Goal: Task Accomplishment & Management: Use online tool/utility

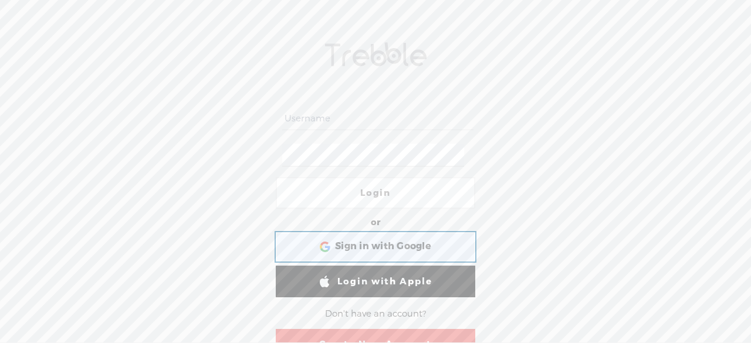
click at [369, 251] on span "Sign in with Google" at bounding box center [383, 247] width 96 height 12
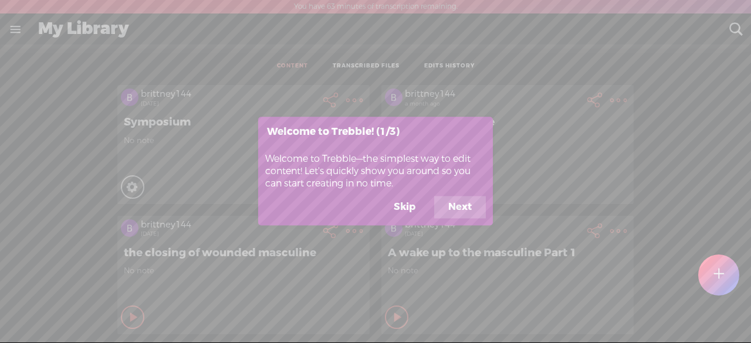
click at [463, 210] on button "Next" at bounding box center [460, 208] width 52 height 22
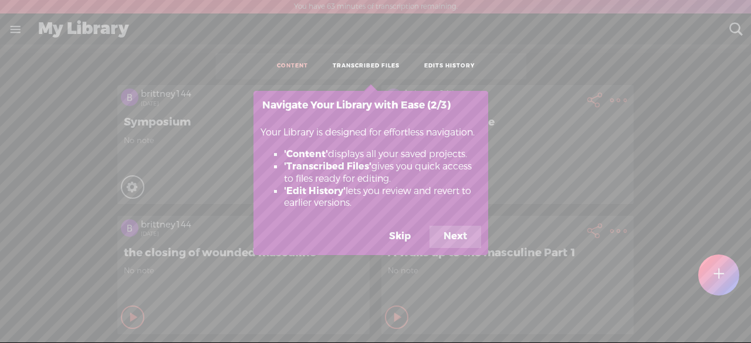
click at [406, 242] on button "Skip" at bounding box center [400, 237] width 50 height 22
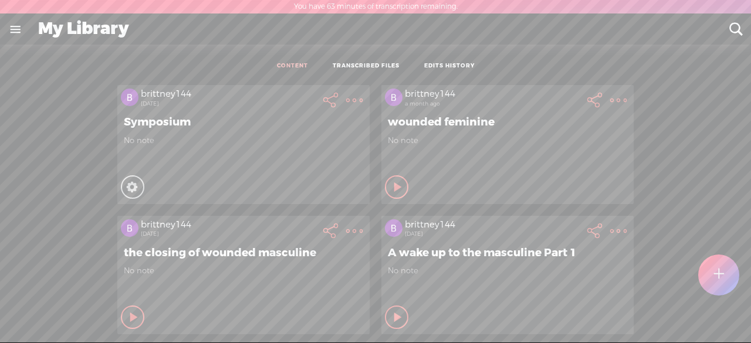
click at [365, 69] on link "TRANSCRIBED FILES" at bounding box center [366, 66] width 67 height 8
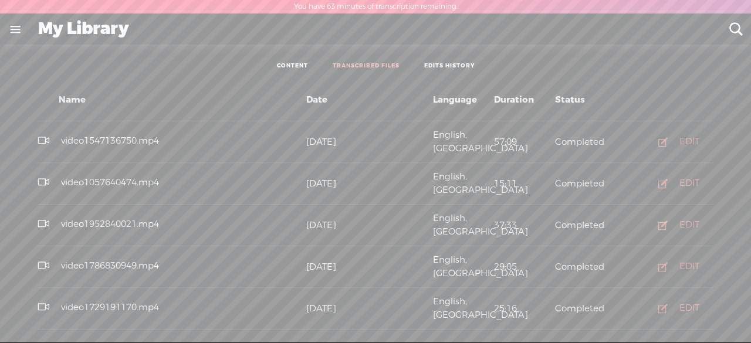
click at [121, 139] on span "video1547136750.mp4" at bounding box center [110, 141] width 103 height 12
click at [680, 140] on div "EDIT" at bounding box center [690, 142] width 20 height 12
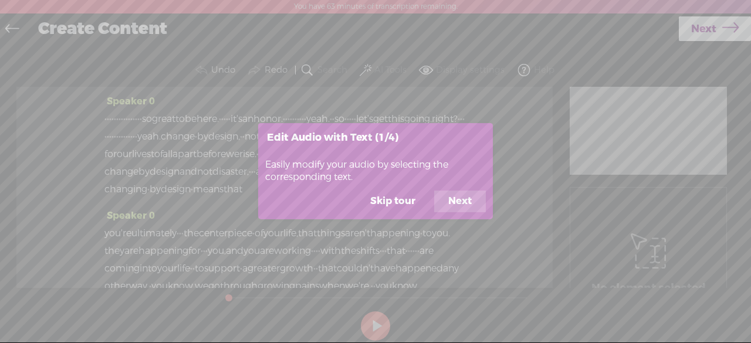
drag, startPoint x: 382, startPoint y: 201, endPoint x: 393, endPoint y: 214, distance: 17.5
click at [385, 201] on button "Skip tour" at bounding box center [392, 202] width 73 height 22
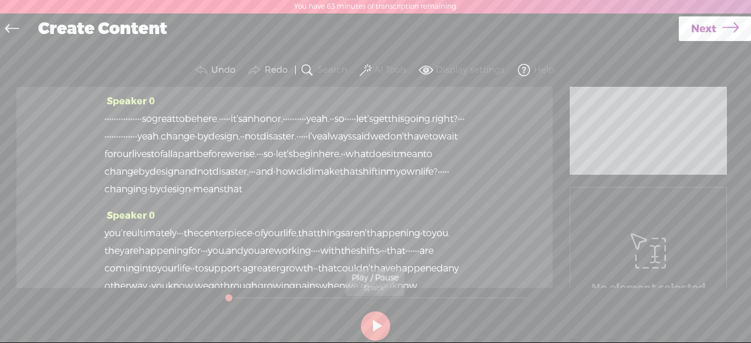
click at [376, 326] on button at bounding box center [375, 326] width 29 height 29
click at [379, 330] on button at bounding box center [376, 326] width 32 height 32
click at [377, 329] on button at bounding box center [375, 326] width 29 height 29
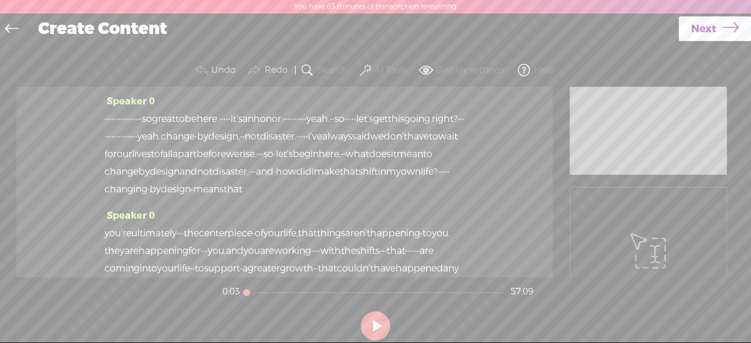
click at [380, 332] on button at bounding box center [375, 326] width 29 height 29
click at [107, 114] on span "·" at bounding box center [105, 119] width 2 height 18
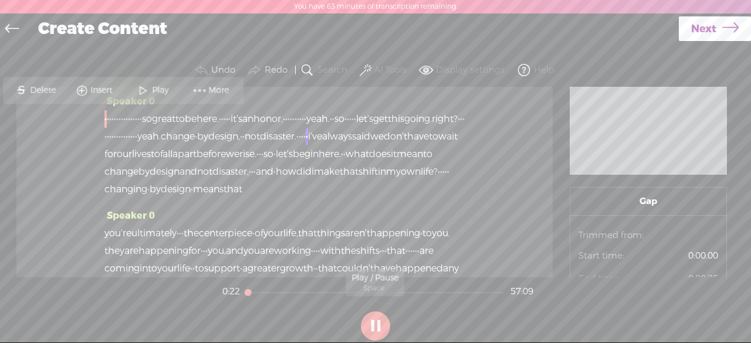
click at [371, 328] on button at bounding box center [375, 326] width 29 height 29
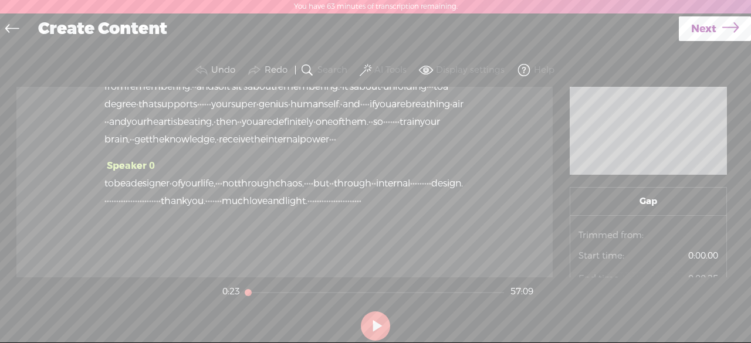
scroll to position [14492, 0]
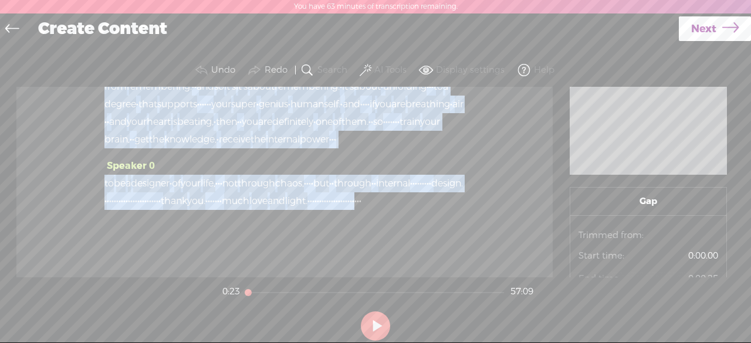
drag, startPoint x: 144, startPoint y: 117, endPoint x: 447, endPoint y: 190, distance: 311.3
click at [447, 190] on div "Speaker 0 · · · · · · · · · · · · · · · · so great to be here. · · · · · it's a…" at bounding box center [284, 182] width 536 height 191
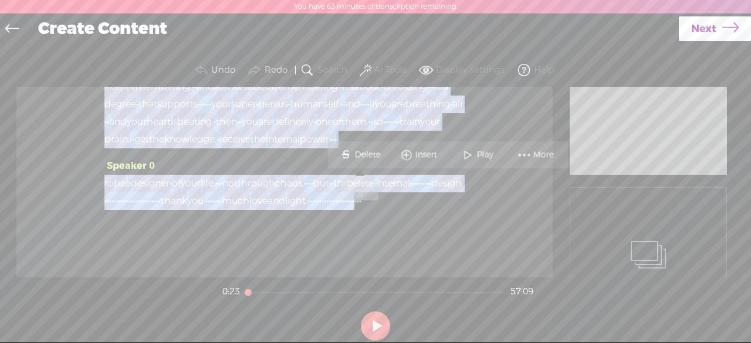
scroll to position [14492, 0]
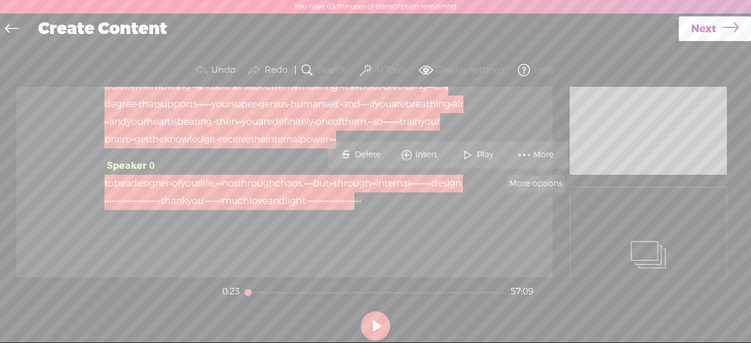
click at [535, 160] on span "More" at bounding box center [545, 155] width 23 height 12
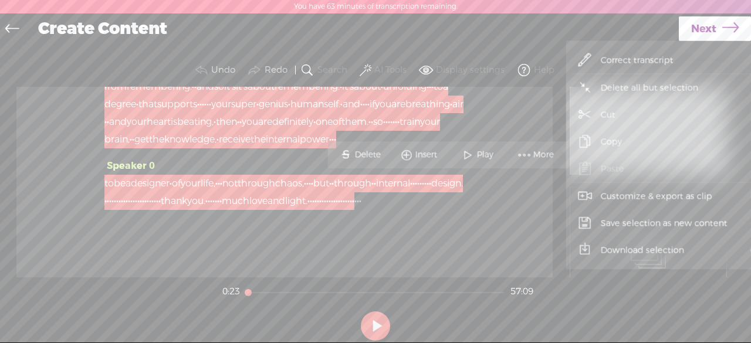
click at [619, 142] on span "Copy" at bounding box center [611, 142] width 67 height 26
